Goal: Browse casually

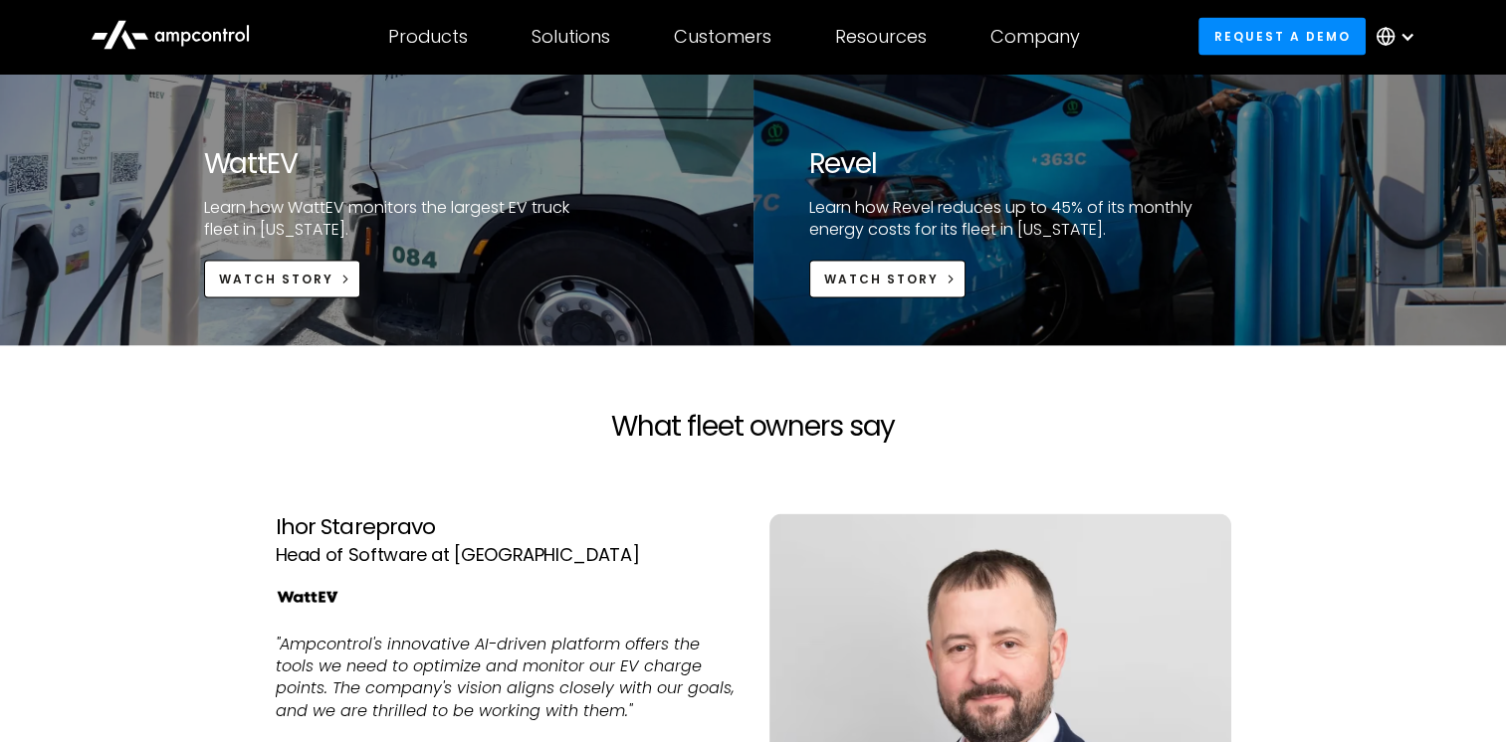
scroll to position [4379, 0]
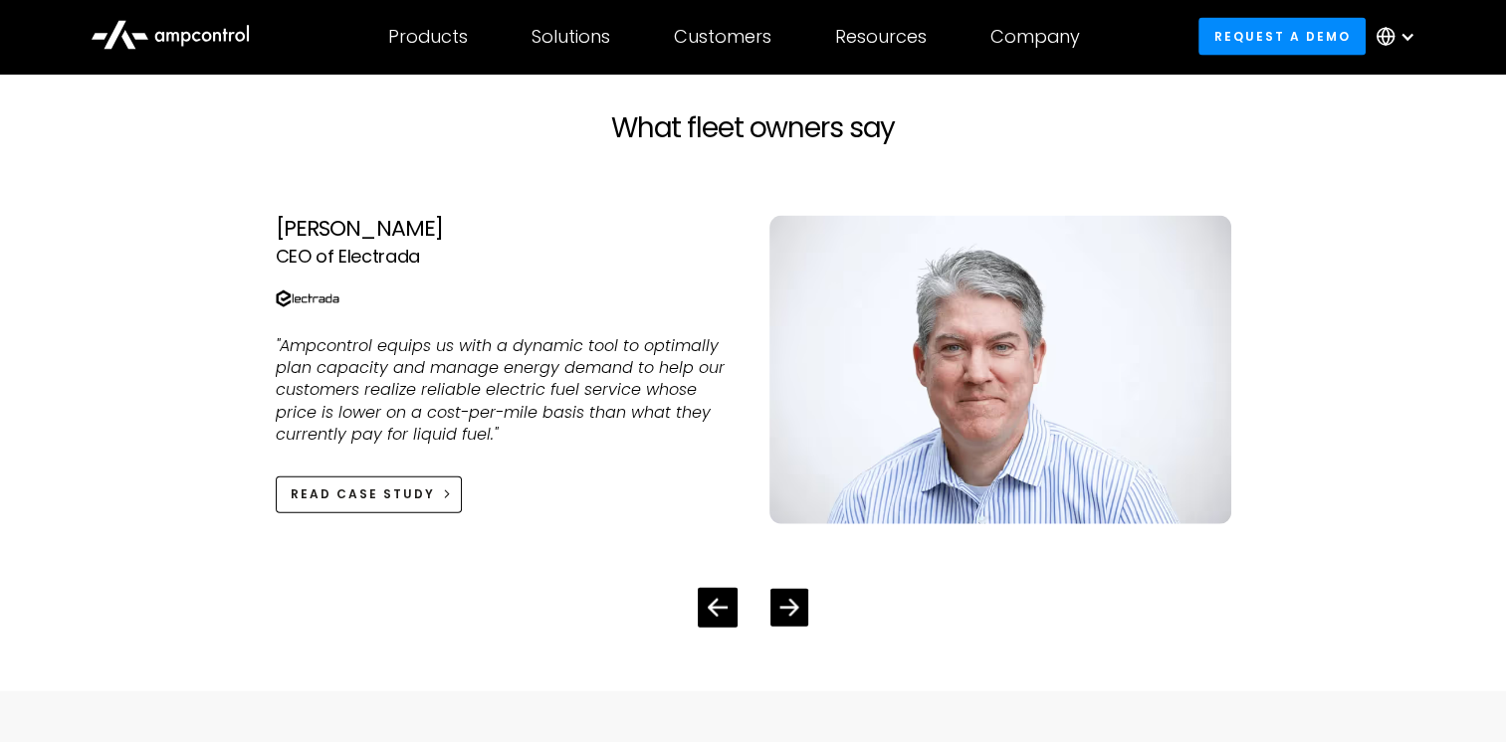
click at [783, 603] on icon "Next slide" at bounding box center [788, 607] width 19 height 19
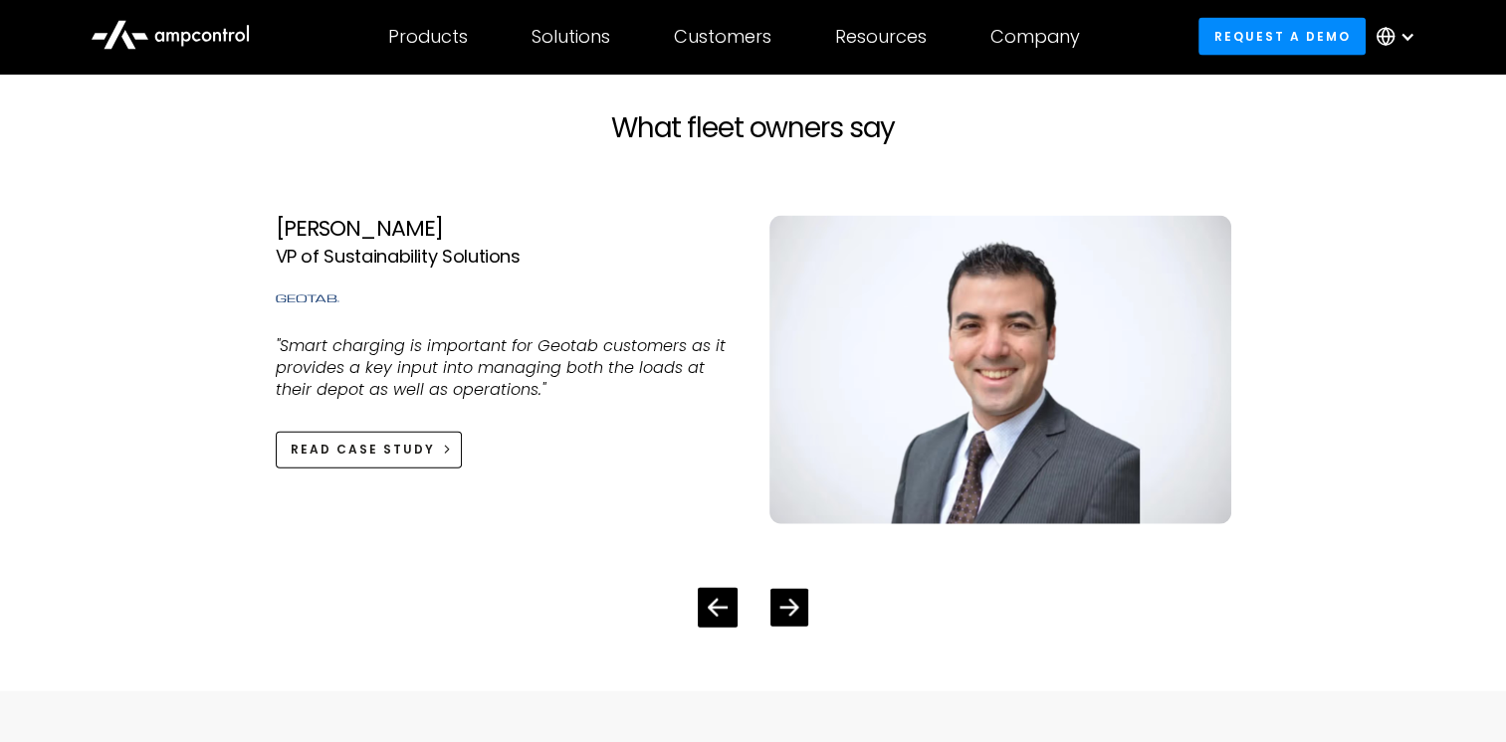
click at [788, 595] on div "Next slide" at bounding box center [789, 608] width 38 height 38
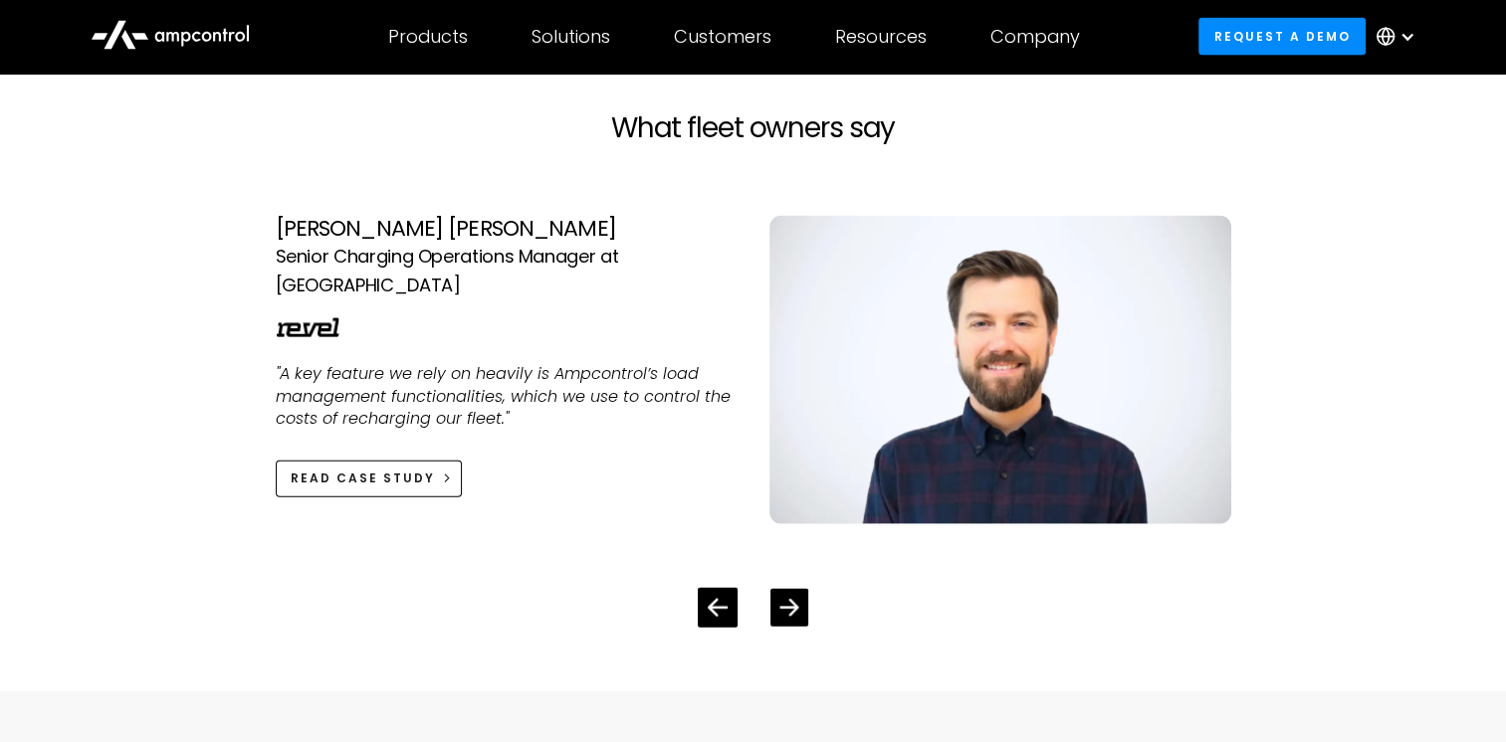
click at [789, 595] on div "Next slide" at bounding box center [789, 608] width 38 height 38
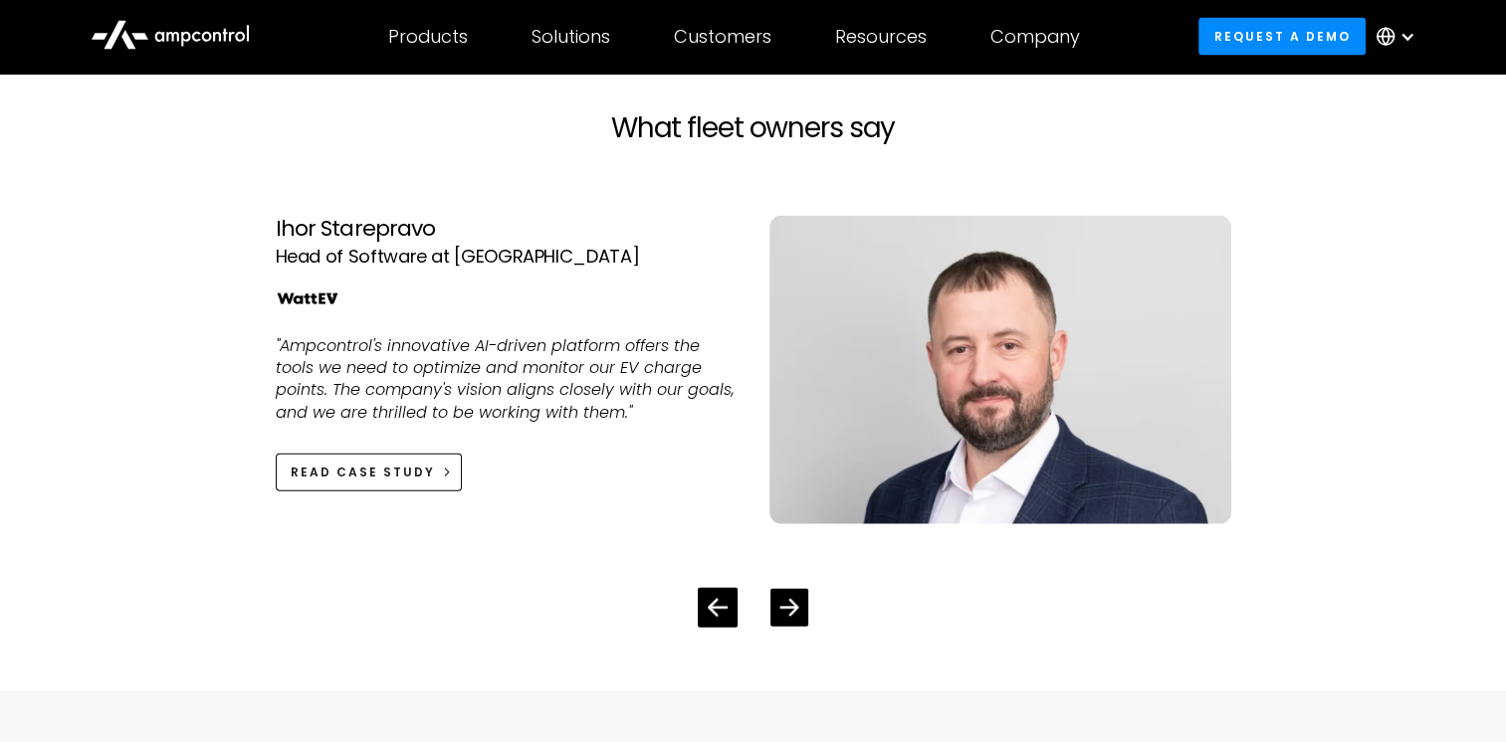
click at [789, 595] on div "Next slide" at bounding box center [789, 608] width 38 height 38
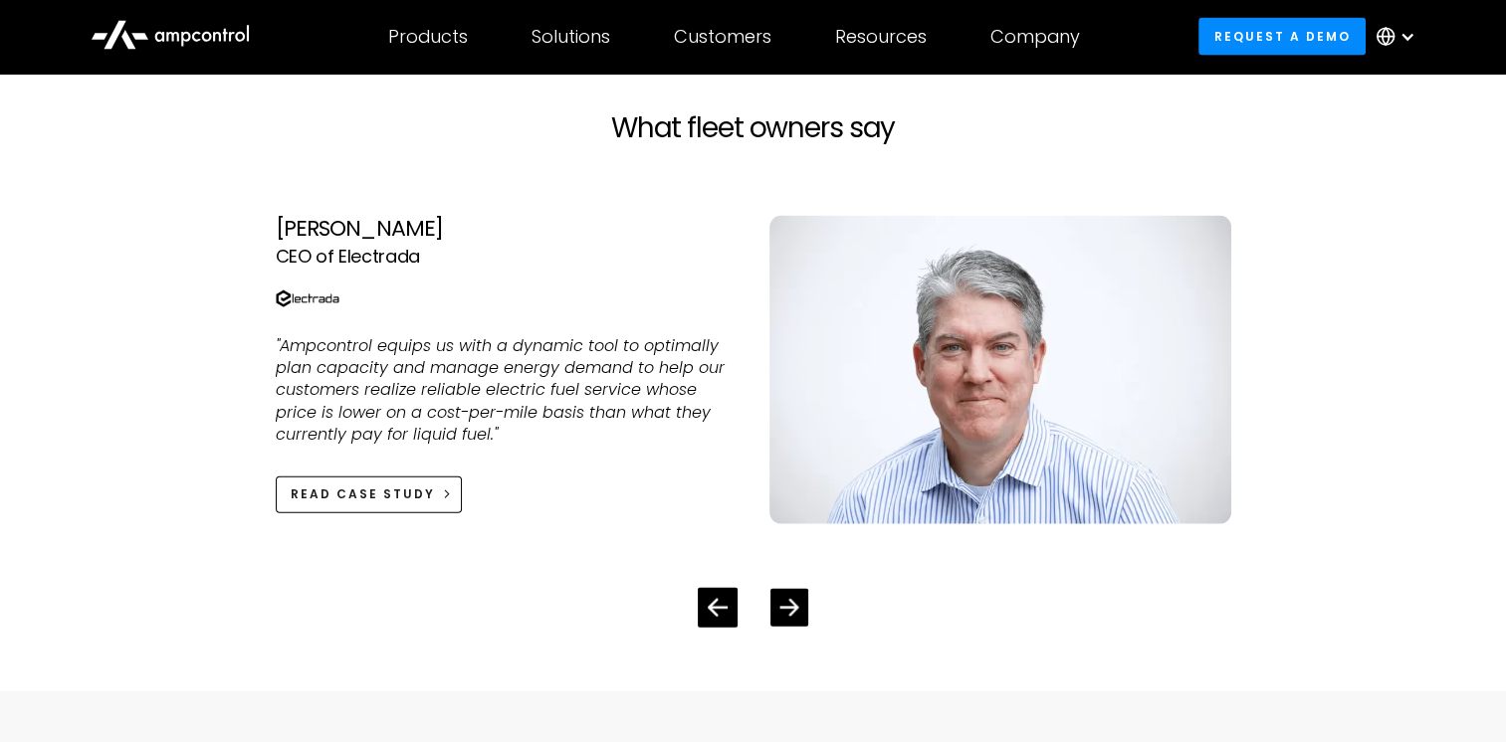
click at [789, 595] on div "Next slide" at bounding box center [789, 608] width 38 height 38
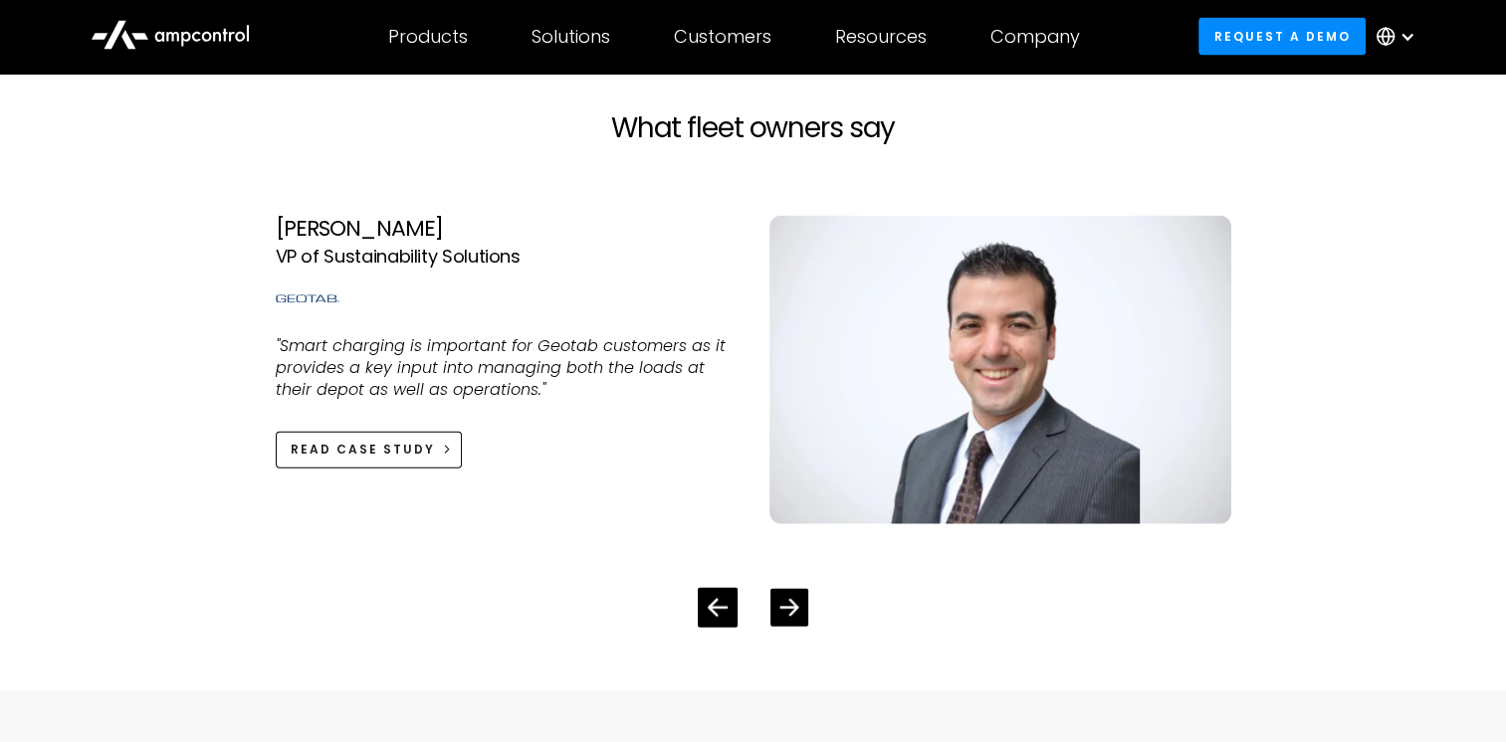
click at [789, 595] on div "Next slide" at bounding box center [789, 608] width 38 height 38
